Goal: Find specific page/section: Find specific page/section

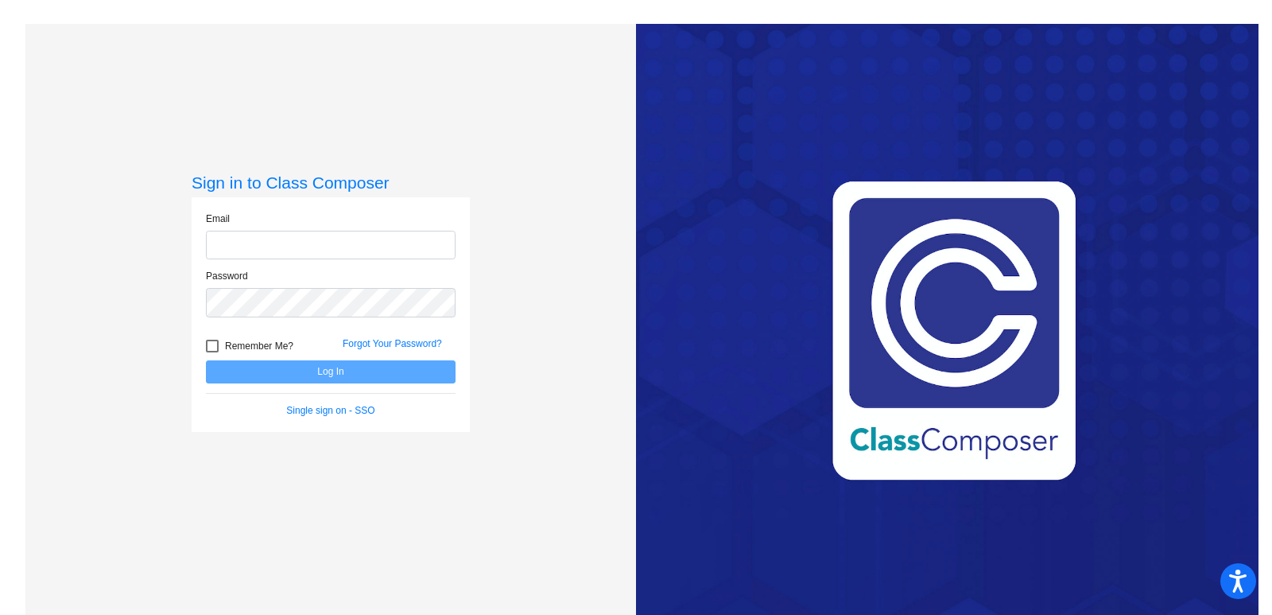
type input "[EMAIL_ADDRESS][DOMAIN_NAME]"
click at [373, 375] on button "Log In" at bounding box center [331, 371] width 250 height 23
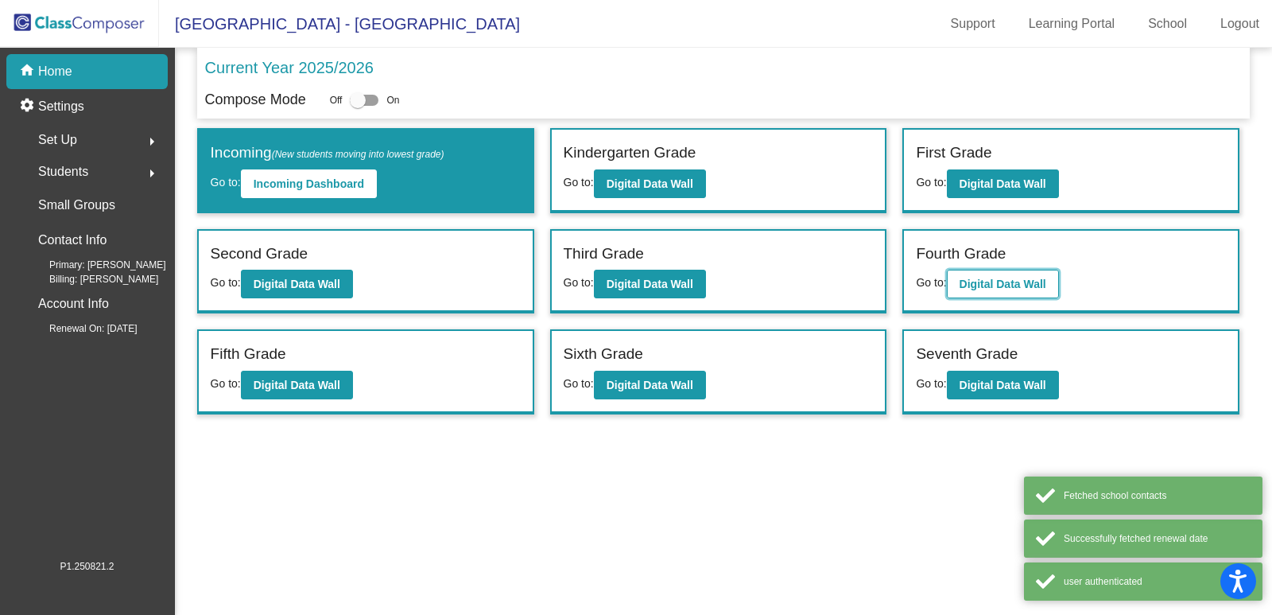
click at [1036, 279] on b "Digital Data Wall" at bounding box center [1003, 283] width 87 height 13
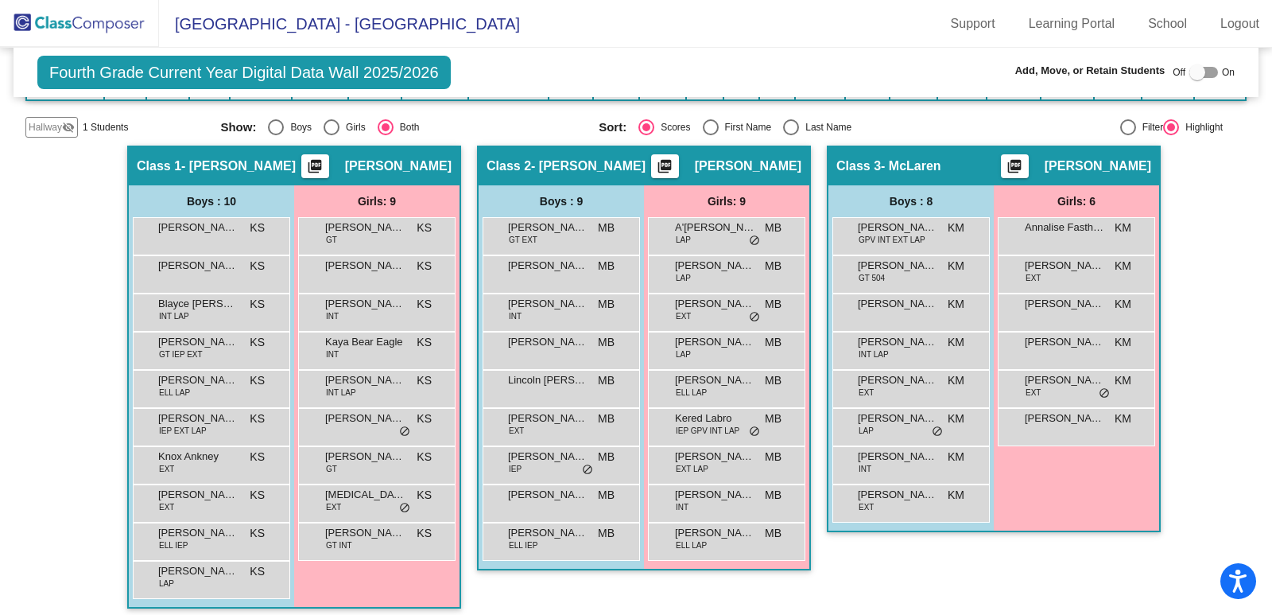
scroll to position [248, 0]
